Goal: Task Accomplishment & Management: Use online tool/utility

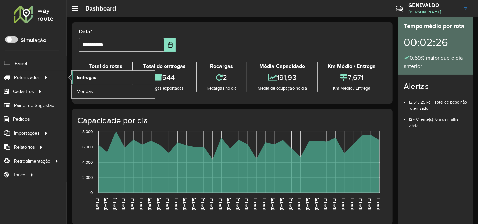
click at [85, 75] on span "Entregas" at bounding box center [86, 77] width 19 height 7
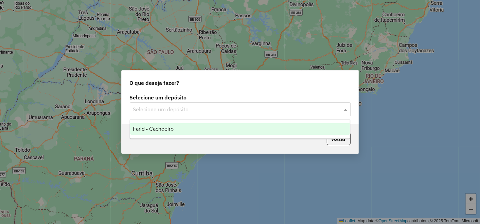
click at [169, 103] on div "Selecione um depósito" at bounding box center [240, 110] width 221 height 14
click at [172, 127] on span "Farid - Cachoeiro" at bounding box center [153, 129] width 41 height 6
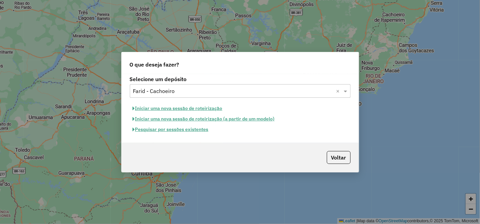
click at [180, 130] on button "Pesquisar por sessões existentes" at bounding box center [171, 129] width 82 height 11
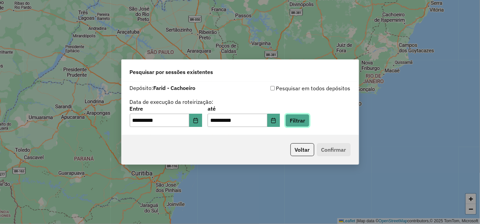
click at [310, 119] on button "Filtrar" at bounding box center [297, 120] width 24 height 13
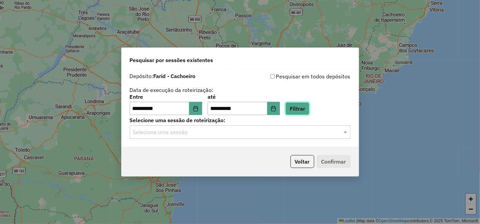
click at [308, 106] on button "Filtrar" at bounding box center [297, 108] width 24 height 13
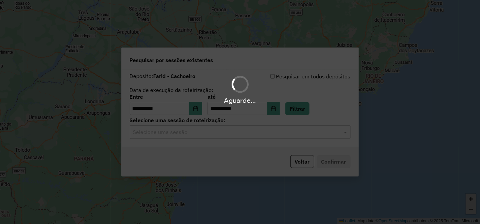
click at [247, 125] on hb-app "**********" at bounding box center [240, 112] width 480 height 224
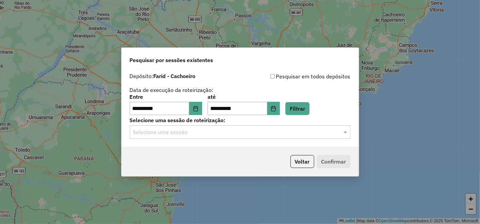
click at [246, 131] on input "text" at bounding box center [233, 132] width 200 height 8
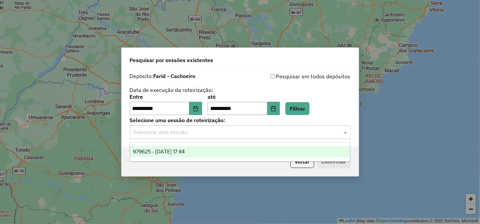
click at [232, 148] on div "979625 - 15/08/2025 17:44" at bounding box center [240, 152] width 220 height 12
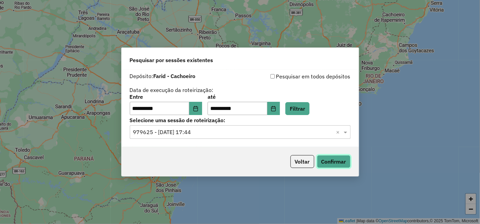
click at [324, 162] on button "Confirmar" at bounding box center [334, 161] width 34 height 13
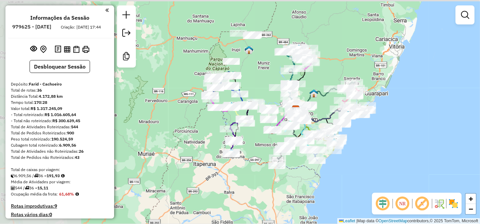
drag, startPoint x: 171, startPoint y: 67, endPoint x: 254, endPoint y: 76, distance: 83.8
click at [261, 83] on div "Janela de atendimento Grade de atendimento Capacidade Transportadoras Veículos …" at bounding box center [240, 112] width 480 height 224
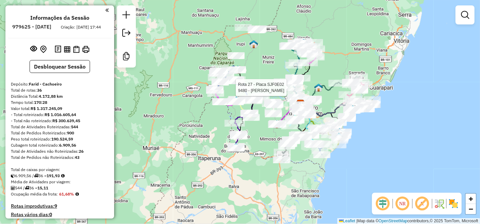
drag, startPoint x: 293, startPoint y: 143, endPoint x: 266, endPoint y: 133, distance: 29.4
click at [266, 133] on div "Rota 27 - Placa SJF0E02 9480 - ACOUGUE MERCON Janela de atendimento Grade de at…" at bounding box center [240, 112] width 480 height 224
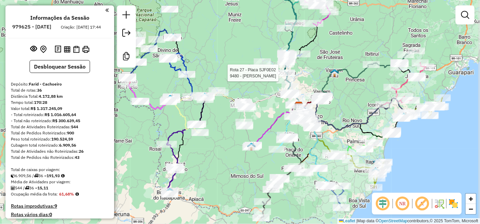
drag, startPoint x: 276, startPoint y: 98, endPoint x: 273, endPoint y: 111, distance: 14.3
click at [272, 111] on div "Rota 27 - Placa SJF0E02 9480 - ACOUGUE MERCON Janela de atendimento Grade de at…" at bounding box center [240, 112] width 480 height 224
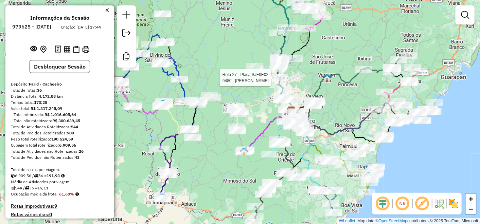
drag, startPoint x: 245, startPoint y: 57, endPoint x: 213, endPoint y: 12, distance: 55.3
click at [213, 12] on div "Rota 27 - Placa SJF0E02 9480 - ACOUGUE MERCON Janela de atendimento Grade de at…" at bounding box center [240, 112] width 480 height 224
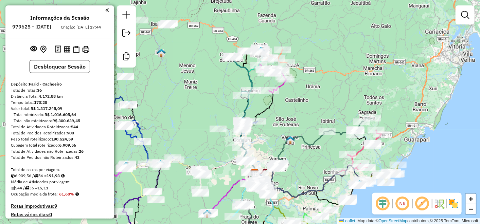
click at [220, 82] on div "Janela de atendimento Grade de atendimento Capacidade Transportadoras Veículos …" at bounding box center [240, 112] width 480 height 224
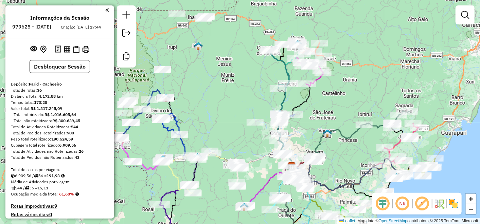
drag, startPoint x: 224, startPoint y: 71, endPoint x: 237, endPoint y: 66, distance: 13.6
click at [237, 66] on div "Janela de atendimento Grade de atendimento Capacidade Transportadoras Veículos …" at bounding box center [240, 112] width 480 height 224
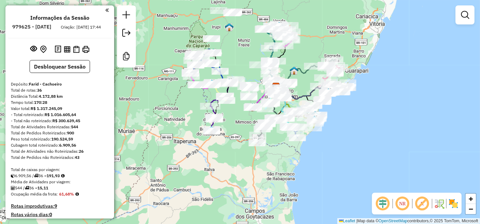
drag, startPoint x: 241, startPoint y: 75, endPoint x: 246, endPoint y: 51, distance: 24.1
click at [246, 51] on div "Janela de atendimento Grade de atendimento Capacidade Transportadoras Veículos …" at bounding box center [240, 112] width 480 height 224
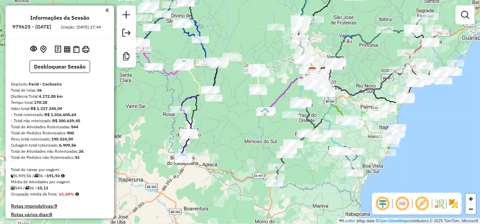
drag, startPoint x: 244, startPoint y: 124, endPoint x: 211, endPoint y: 126, distance: 33.4
click at [211, 126] on div "Janela de atendimento Grade de atendimento Capacidade Transportadoras Veículos …" at bounding box center [240, 112] width 480 height 224
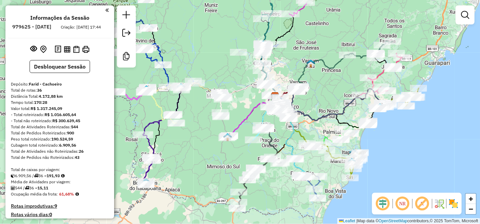
drag, startPoint x: 363, startPoint y: 58, endPoint x: 328, endPoint y: 77, distance: 39.2
click at [328, 78] on div "Janela de atendimento Grade de atendimento Capacidade Transportadoras Veículos …" at bounding box center [240, 112] width 480 height 224
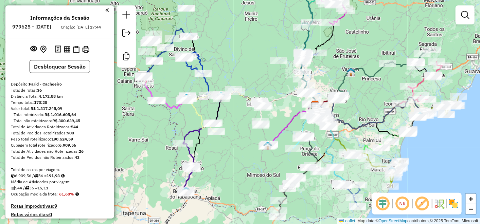
drag, startPoint x: 372, startPoint y: 97, endPoint x: 370, endPoint y: 78, distance: 18.5
click at [374, 81] on div "Janela de atendimento Grade de atendimento Capacidade Transportadoras Veículos …" at bounding box center [240, 112] width 480 height 224
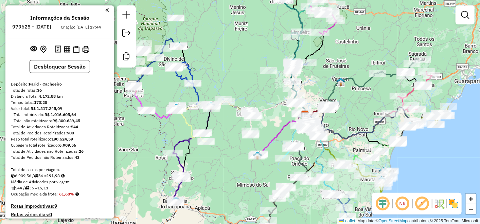
drag, startPoint x: 379, startPoint y: 56, endPoint x: 358, endPoint y: 67, distance: 23.6
click at [358, 67] on div "Janela de atendimento Grade de atendimento Capacidade Transportadoras Veículos …" at bounding box center [240, 112] width 480 height 224
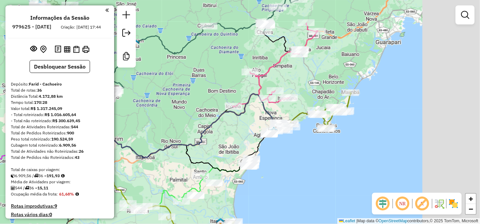
drag, startPoint x: 428, startPoint y: 164, endPoint x: 333, endPoint y: 153, distance: 95.8
click at [333, 153] on div "Janela de atendimento Grade de atendimento Capacidade Transportadoras Veículos …" at bounding box center [240, 112] width 480 height 224
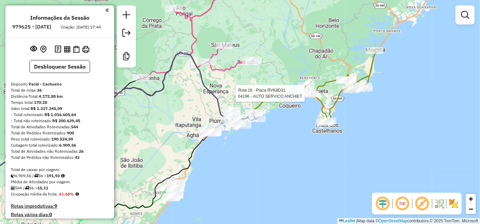
select select "**********"
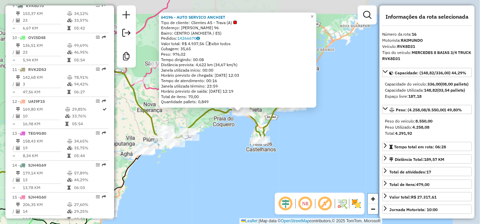
scroll to position [745, 0]
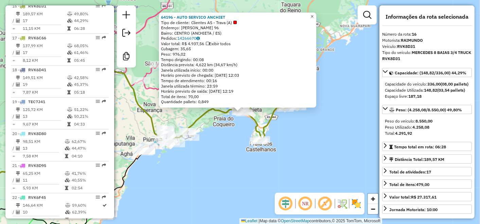
click at [316, 17] on link "×" at bounding box center [312, 17] width 8 height 8
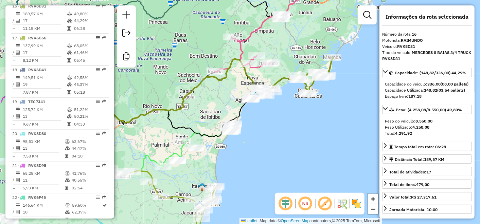
drag, startPoint x: 235, startPoint y: 133, endPoint x: 263, endPoint y: 119, distance: 30.9
click at [263, 119] on div "Janela de atendimento Grade de atendimento Capacidade Transportadoras Veículos …" at bounding box center [240, 112] width 480 height 224
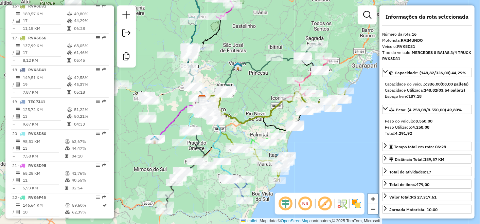
drag, startPoint x: 215, startPoint y: 65, endPoint x: 291, endPoint y: 76, distance: 76.7
click at [291, 76] on div "Rota 15 - Placa SJH4G60 64233 - MERCEARIA PETRI Janela de atendimento Grade de …" at bounding box center [240, 112] width 480 height 224
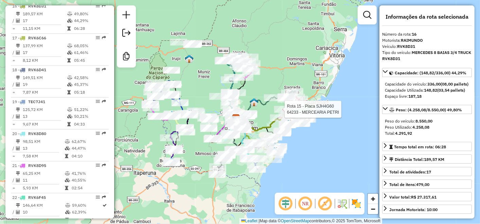
drag, startPoint x: 163, startPoint y: 58, endPoint x: 219, endPoint y: 50, distance: 56.4
click at [214, 82] on div "Rota 15 - Placa SJH4G60 64233 - MERCEARIA PETRI Janela de atendimento Grade de …" at bounding box center [240, 112] width 480 height 224
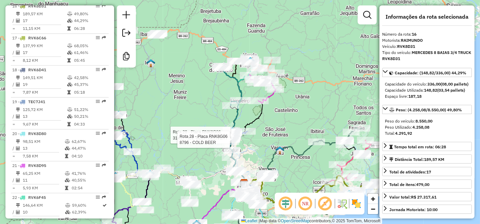
drag, startPoint x: 315, startPoint y: 120, endPoint x: 203, endPoint y: 51, distance: 131.8
click at [203, 51] on div "Rota 28 - Placa RNK8G06 31431 - ICE BEER DELIVERY Rota 28 - Placa RNK8G06 8796 …" at bounding box center [240, 112] width 480 height 224
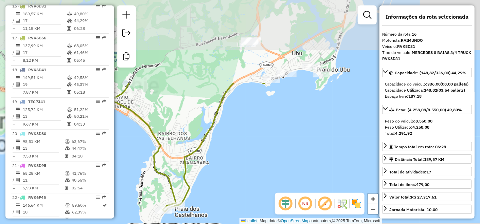
drag, startPoint x: 261, startPoint y: 98, endPoint x: 350, endPoint y: 200, distance: 135.8
click at [350, 200] on hb-router-mapa "Informações da Sessão 979625 - 15/08/2025 Criação: 14/08/2025 17:44 Desbloquear…" at bounding box center [240, 112] width 480 height 224
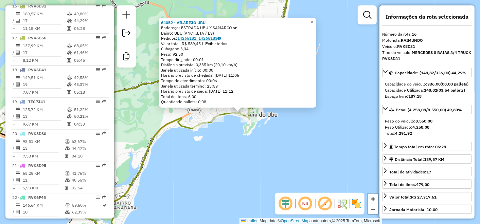
click at [189, 39] on link "14265181, 14265183" at bounding box center [198, 38] width 43 height 5
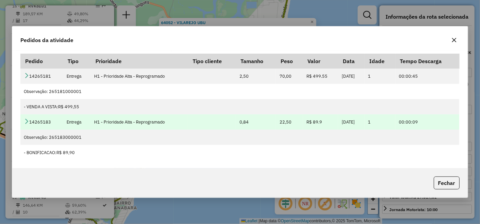
click at [28, 123] on icon at bounding box center [26, 121] width 5 height 5
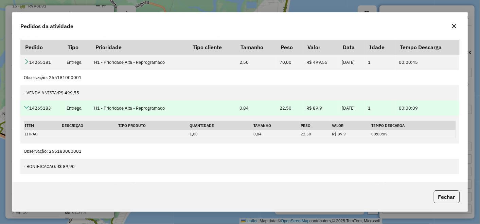
click at [25, 106] on icon at bounding box center [26, 107] width 5 height 5
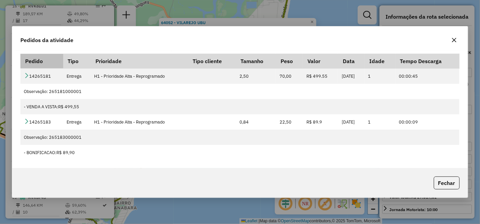
click at [32, 66] on th "Pedido" at bounding box center [41, 61] width 43 height 15
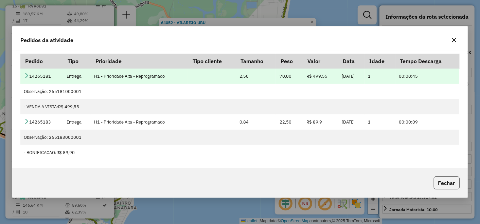
click at [25, 83] on td "14265181" at bounding box center [41, 76] width 43 height 15
click at [25, 78] on link at bounding box center [26, 76] width 5 height 6
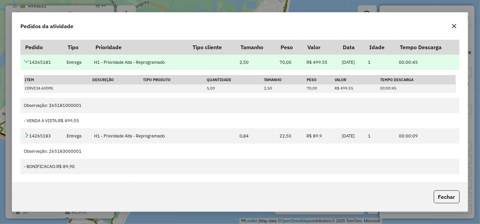
click at [28, 60] on icon at bounding box center [26, 61] width 5 height 5
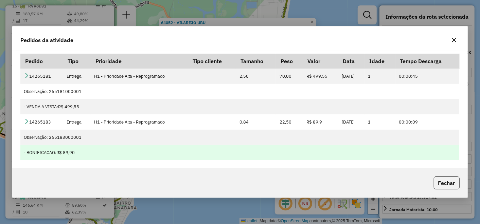
click at [43, 155] on div "- BONIFICACAO: R$ 89,90" at bounding box center [240, 153] width 432 height 6
drag, startPoint x: 78, startPoint y: 150, endPoint x: 63, endPoint y: 150, distance: 15.0
click at [63, 150] on div "- BONIFICACAO: R$ 89,90" at bounding box center [240, 153] width 432 height 6
drag, startPoint x: 63, startPoint y: 150, endPoint x: 111, endPoint y: 152, distance: 48.3
click at [111, 152] on div "- BONIFICACAO: R$ 89,90" at bounding box center [240, 153] width 432 height 6
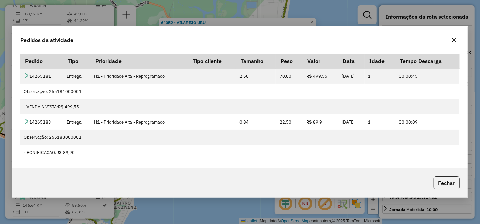
click at [51, 167] on div "Pedido Tipo Prioridade Tipo cliente Tamanho Peso Valor Data Idade Tempo Descarg…" at bounding box center [239, 110] width 455 height 118
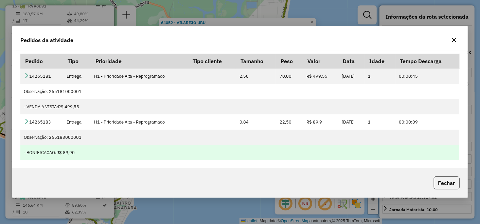
drag, startPoint x: 82, startPoint y: 152, endPoint x: 107, endPoint y: 156, distance: 25.8
click at [108, 156] on div "- BONIFICACAO: R$ 89,90" at bounding box center [240, 153] width 432 height 6
drag, startPoint x: 70, startPoint y: 153, endPoint x: 22, endPoint y: 153, distance: 47.9
click at [22, 153] on div "Pedidos da atividade Pedido Tipo Prioridade Tipo cliente Tamanho Peso Valor Dat…" at bounding box center [240, 112] width 456 height 172
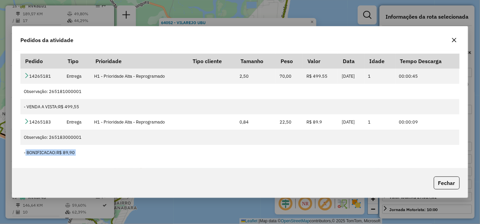
click at [455, 40] on icon "button" at bounding box center [454, 39] width 5 height 5
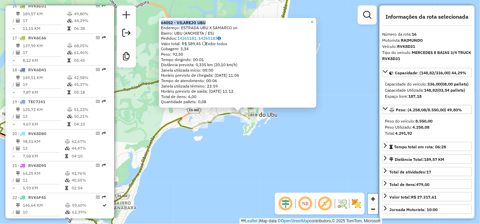
drag, startPoint x: 218, startPoint y: 22, endPoint x: 162, endPoint y: 21, distance: 56.1
click at [162, 21] on div "64052 - VILAREJO UBU Endereço: ESTRADA UBU X SAMARCO sn Bairro: UBU (ANCHIETA /…" at bounding box center [237, 63] width 157 height 90
click at [213, 38] on link "14265181, 14265183" at bounding box center [198, 38] width 43 height 5
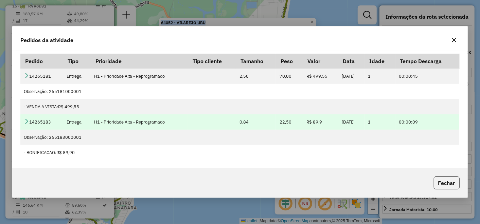
click at [27, 122] on icon at bounding box center [26, 121] width 5 height 5
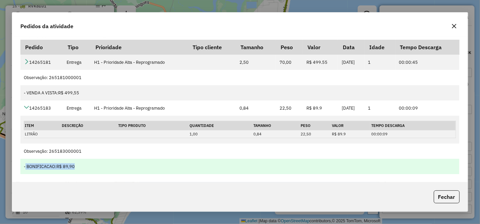
drag, startPoint x: 99, startPoint y: 166, endPoint x: 21, endPoint y: 167, distance: 77.5
click at [21, 167] on td "- BONIFICACAO: R$ 89,90" at bounding box center [239, 166] width 439 height 15
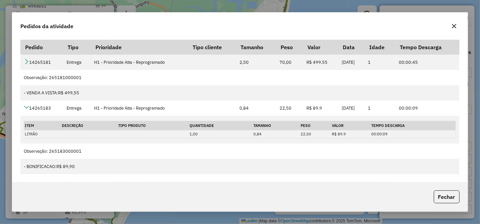
drag, startPoint x: 21, startPoint y: 167, endPoint x: 89, endPoint y: 193, distance: 72.2
click at [91, 194] on div "Fechar" at bounding box center [239, 196] width 455 height 29
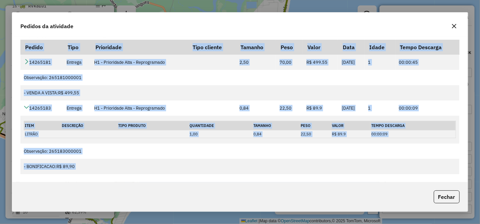
drag, startPoint x: 96, startPoint y: 179, endPoint x: 74, endPoint y: 195, distance: 27.5
click at [74, 195] on div "Pedidos da atividade Pedido Tipo Prioridade Tipo cliente Tamanho Peso Valor Dat…" at bounding box center [240, 112] width 456 height 200
drag, startPoint x: 74, startPoint y: 195, endPoint x: 71, endPoint y: 193, distance: 3.7
click at [71, 193] on div "Fechar" at bounding box center [239, 196] width 455 height 29
click at [93, 178] on div "Pedido Tipo Prioridade Tipo cliente Tamanho Peso Valor Data Idade Tempo Descarg…" at bounding box center [239, 109] width 455 height 145
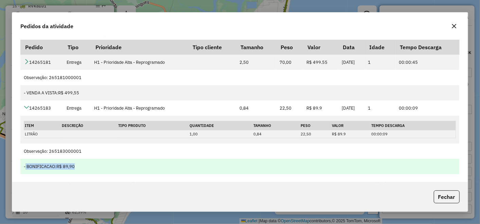
drag, startPoint x: 60, startPoint y: 166, endPoint x: 22, endPoint y: 168, distance: 38.1
click at [22, 168] on td "- BONIFICACAO: R$ 89,90" at bounding box center [239, 166] width 439 height 15
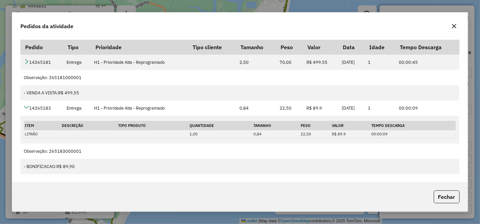
drag, startPoint x: 22, startPoint y: 168, endPoint x: 50, endPoint y: 183, distance: 32.2
click at [50, 183] on div "Fechar" at bounding box center [239, 196] width 455 height 29
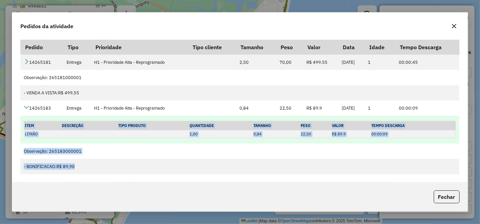
drag, startPoint x: 82, startPoint y: 167, endPoint x: 23, endPoint y: 131, distance: 68.9
click at [23, 131] on tbody "14265181 Entrega H1 - Prioridade Alta - Reprogramado 2,50 70,00 R$ 499.55 15/08…" at bounding box center [239, 115] width 439 height 120
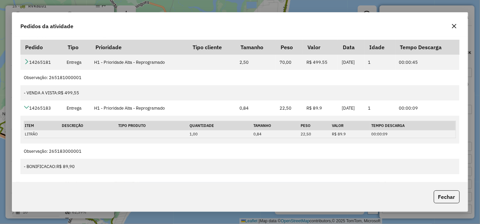
click at [72, 192] on div "Fechar" at bounding box center [239, 196] width 455 height 29
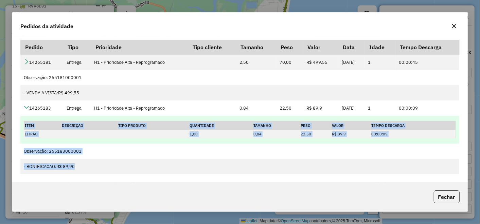
drag, startPoint x: 346, startPoint y: 165, endPoint x: 24, endPoint y: 124, distance: 324.5
click at [24, 124] on tbody "14265181 Entrega H1 - Prioridade Alta - Reprogramado 2,50 70,00 R$ 499.55 15/08…" at bounding box center [239, 115] width 439 height 120
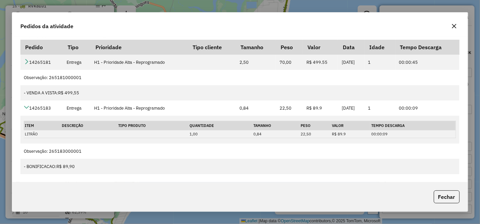
click at [124, 197] on div "Fechar" at bounding box center [239, 196] width 455 height 29
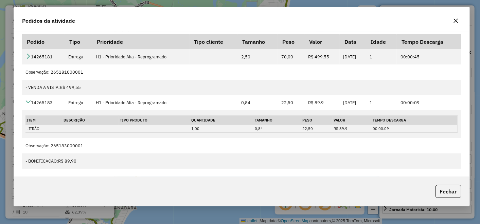
drag, startPoint x: 185, startPoint y: 19, endPoint x: 185, endPoint y: 15, distance: 4.8
click at [185, 15] on div "Pedidos da atividade" at bounding box center [241, 19] width 455 height 24
